Goal: Information Seeking & Learning: Learn about a topic

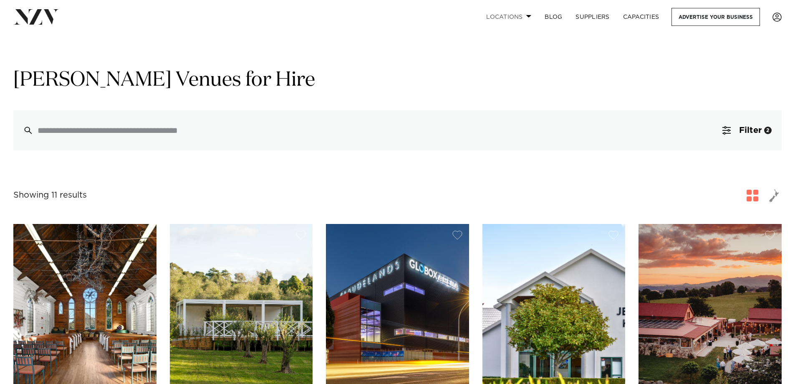
click at [526, 12] on link "Locations" at bounding box center [509, 17] width 58 height 18
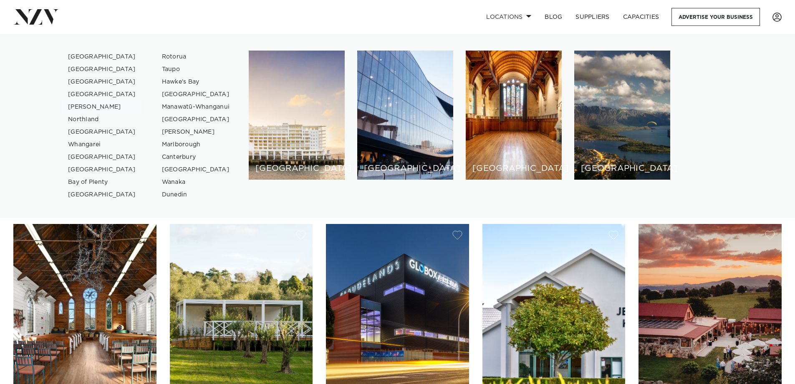
click at [86, 104] on link "[PERSON_NAME]" at bounding box center [101, 107] width 81 height 13
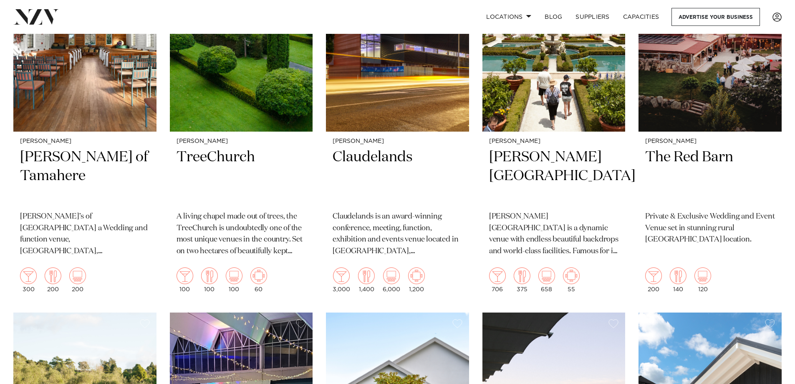
scroll to position [376, 0]
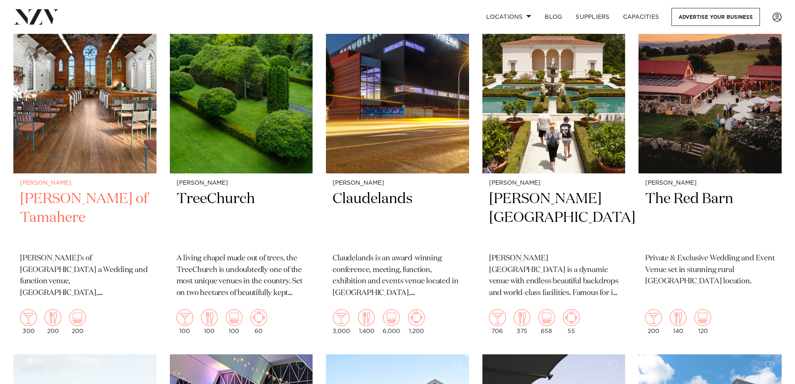
drag, startPoint x: 237, startPoint y: 180, endPoint x: 156, endPoint y: 292, distance: 138.7
click at [156, 292] on div "Hamilton Gails of Tamahere Gail’s of Tamahere a Wedding and function venue, Tam…" at bounding box center [84, 256] width 143 height 167
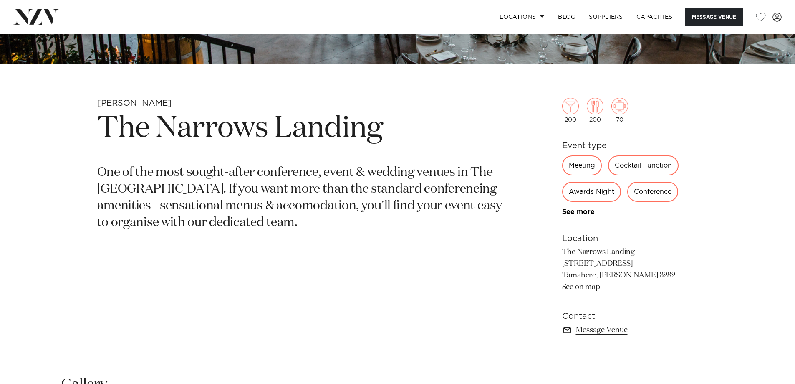
scroll to position [222, 0]
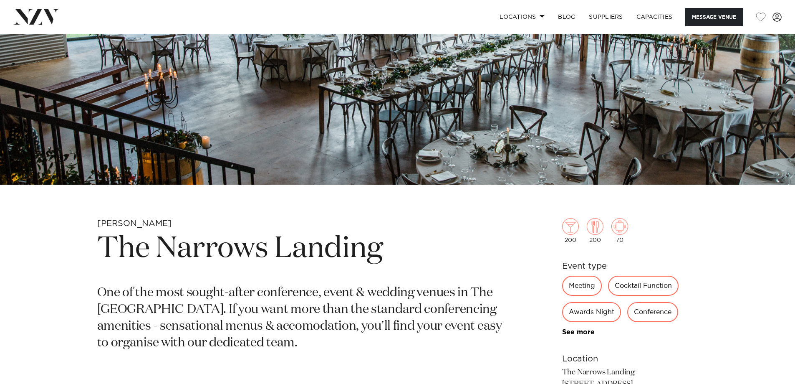
click at [165, 248] on h1 "The Narrows Landing" at bounding box center [300, 249] width 406 height 38
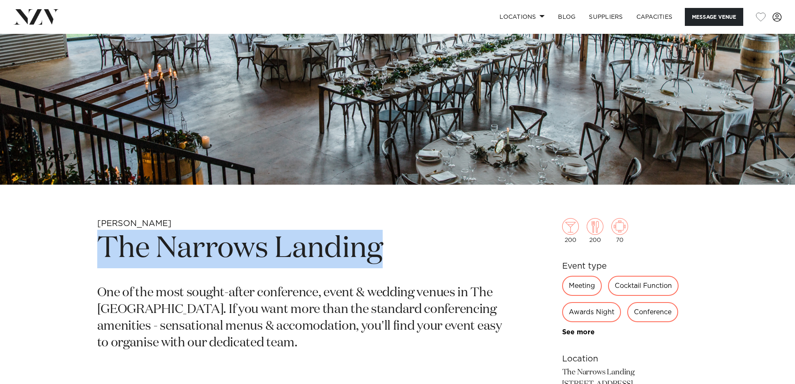
drag, startPoint x: 119, startPoint y: 245, endPoint x: 395, endPoint y: 251, distance: 276.1
click at [395, 251] on h1 "The Narrows Landing" at bounding box center [300, 249] width 406 height 38
copy h1 "The Narrows Landing"
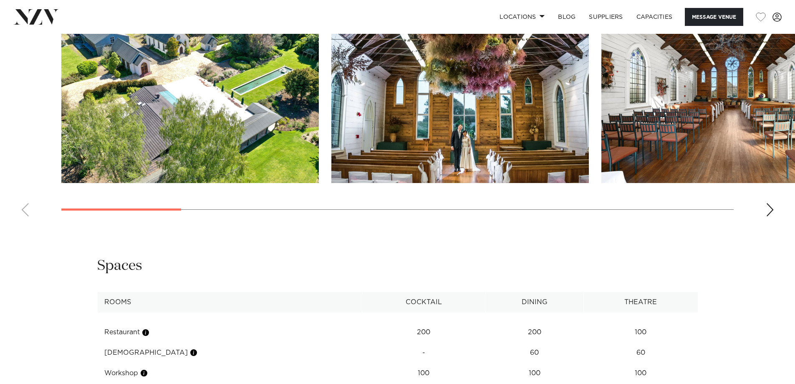
scroll to position [1002, 0]
